Goal: Check status: Check status

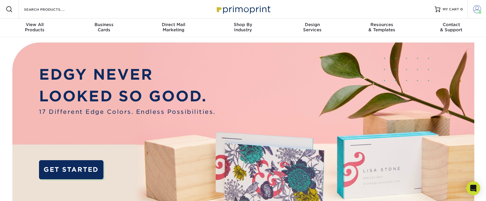
click at [476, 9] on span at bounding box center [477, 9] width 8 height 8
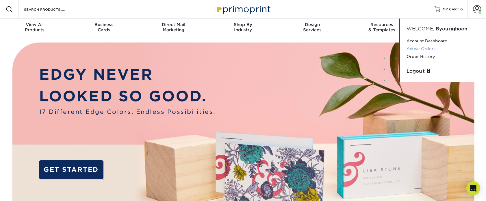
click at [428, 51] on link "Active Orders" at bounding box center [443, 49] width 73 height 8
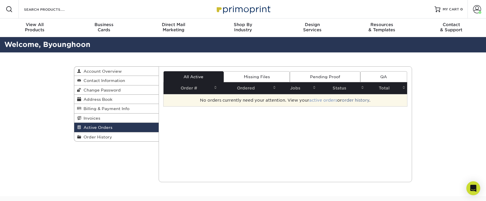
click at [331, 101] on link "active orders" at bounding box center [323, 100] width 28 height 5
click at [355, 101] on link "order history" at bounding box center [355, 100] width 27 height 5
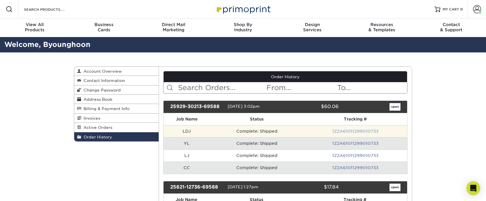
click at [340, 131] on link "1Z2A61011299010733" at bounding box center [355, 131] width 46 height 5
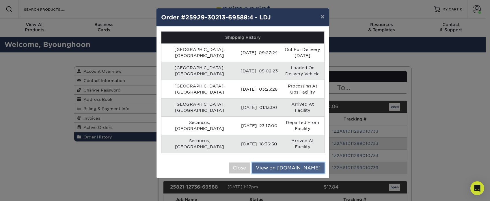
click at [307, 162] on link "View on [DOMAIN_NAME]" at bounding box center [288, 167] width 73 height 11
